Goal: Information Seeking & Learning: Find specific fact

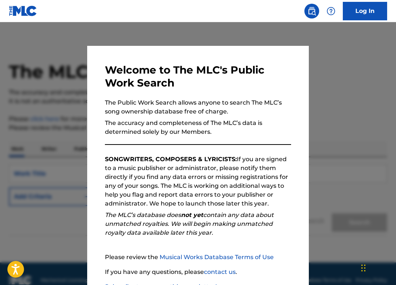
click at [174, 52] on div "Welcome to The MLC's Public Work Search The Public Work Search allows anyone to…" at bounding box center [197, 192] width 221 height 292
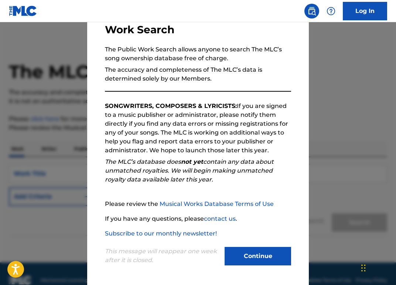
click at [260, 253] on button "Continue" at bounding box center [257, 256] width 66 height 18
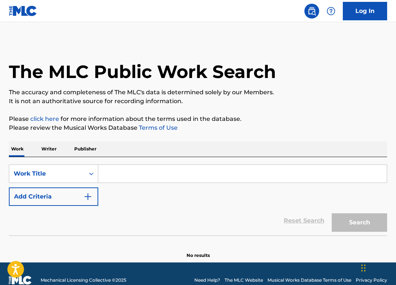
click at [290, 176] on input "Search Form" at bounding box center [242, 174] width 288 height 18
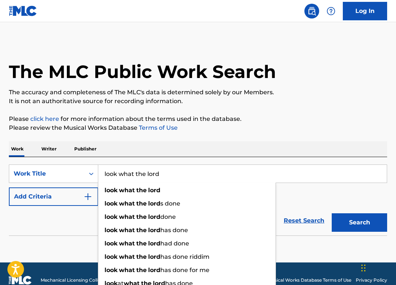
type input "look what the lord"
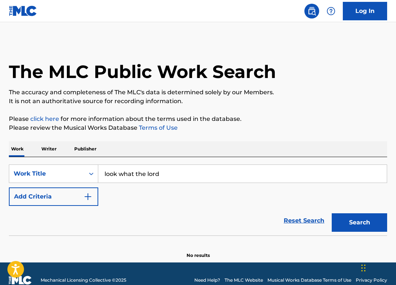
click at [202, 145] on div "Work Writer Publisher" at bounding box center [198, 149] width 378 height 16
click at [93, 195] on button "Add Criteria" at bounding box center [53, 196] width 89 height 18
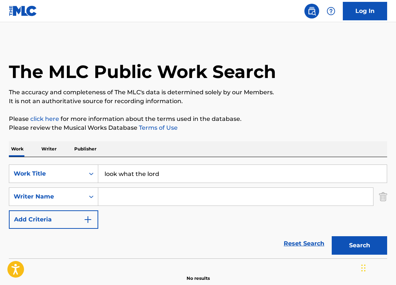
click at [136, 197] on input "Search Form" at bounding box center [235, 197] width 275 height 18
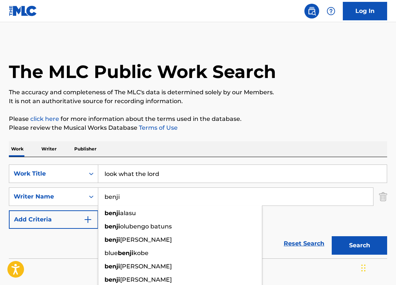
click at [331, 236] on button "Search" at bounding box center [358, 245] width 55 height 18
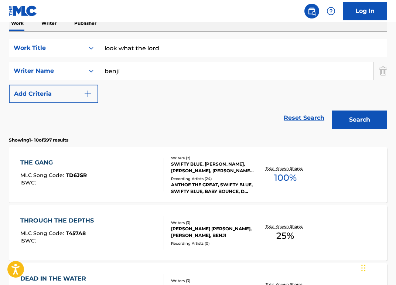
scroll to position [124, 0]
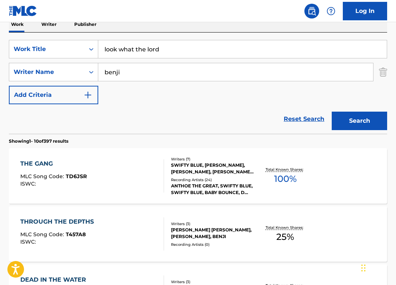
click at [135, 78] on input "benji" at bounding box center [235, 72] width 275 height 18
click at [135, 77] on input "benji" at bounding box center [235, 72] width 275 height 18
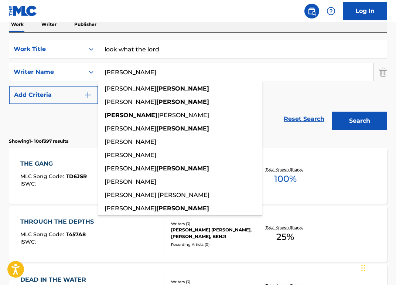
type input "[PERSON_NAME]"
click at [331, 111] on button "Search" at bounding box center [358, 120] width 55 height 18
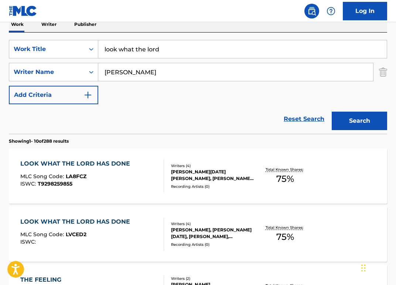
click at [114, 168] on div "LOOK WHAT THE LORD HAS DONE" at bounding box center [76, 163] width 113 height 9
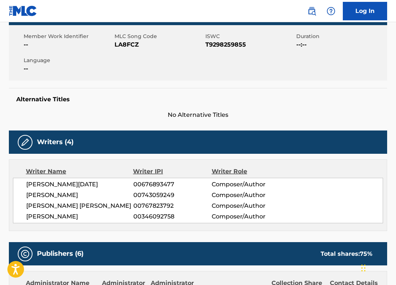
scroll to position [98, 0]
